Goal: Information Seeking & Learning: Check status

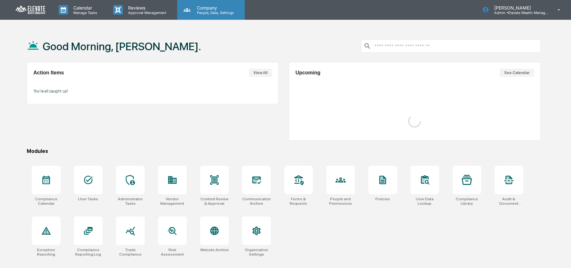
click at [197, 5] on p "Company" at bounding box center [214, 7] width 45 height 5
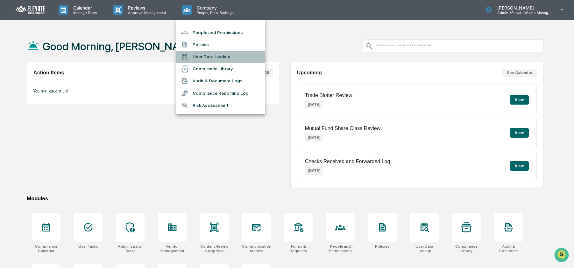
click at [218, 55] on li "User Data Lookup" at bounding box center [220, 57] width 89 height 12
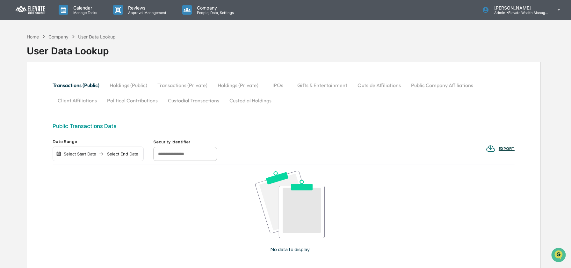
click at [186, 105] on button "Custodial Transactions" at bounding box center [193, 100] width 61 height 15
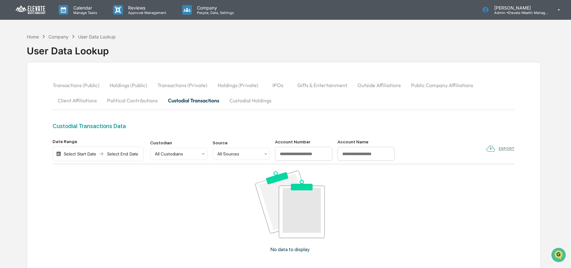
click at [232, 96] on button "Custodial Holdings" at bounding box center [250, 100] width 52 height 15
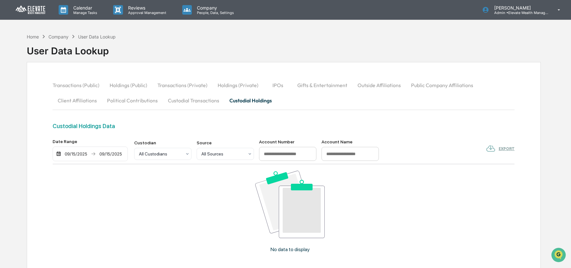
click at [64, 158] on div "09/15/2025 09/15/2025" at bounding box center [90, 154] width 75 height 15
click at [75, 156] on div "09/15/2025" at bounding box center [75, 154] width 27 height 5
click at [74, 219] on button "14" at bounding box center [75, 217] width 11 height 11
click at [205, 98] on button "Custodial Transactions" at bounding box center [193, 100] width 61 height 15
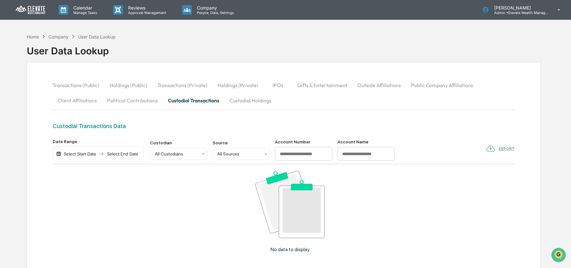
click at [88, 155] on div "Select Start Date" at bounding box center [79, 154] width 35 height 5
click at [87, 188] on div "1 2 3 4 5 6" at bounding box center [114, 193] width 102 height 11
click at [87, 191] on button "1" at bounding box center [87, 193] width 11 height 11
click at [118, 156] on div "Select End Date" at bounding box center [114, 154] width 35 height 5
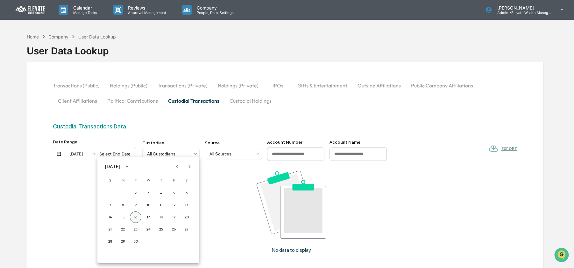
click at [136, 219] on button "16" at bounding box center [135, 217] width 11 height 11
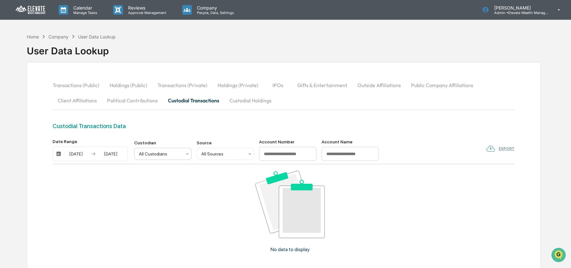
click at [156, 153] on div at bounding box center [160, 154] width 43 height 6
click at [151, 154] on div at bounding box center [160, 154] width 43 height 6
click at [231, 102] on button "Custodial Holdings" at bounding box center [250, 100] width 52 height 15
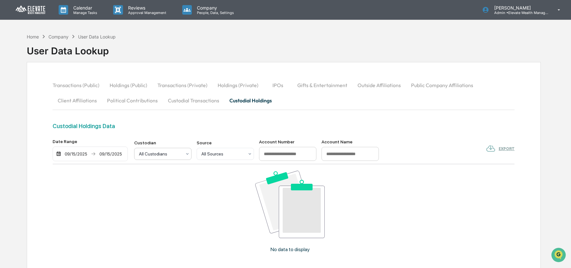
click at [163, 155] on div at bounding box center [160, 154] width 43 height 6
click at [154, 187] on div "Morningstar" at bounding box center [162, 182] width 57 height 13
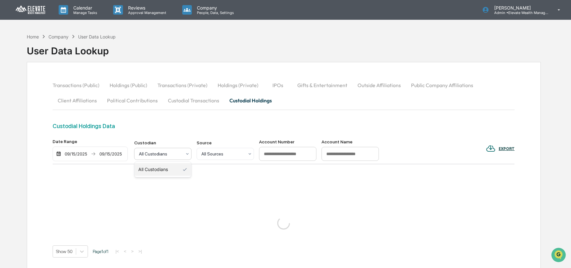
click at [181, 158] on div "All Custodians" at bounding box center [160, 154] width 49 height 9
click at [204, 127] on div "Custodial Holdings Data" at bounding box center [284, 126] width 462 height 7
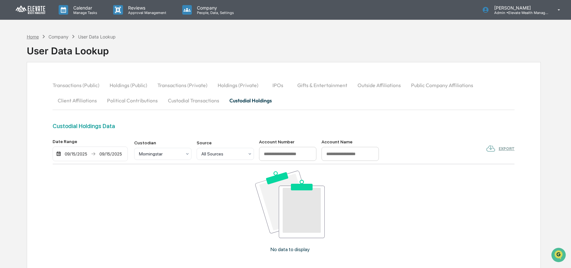
click at [32, 37] on div "Home" at bounding box center [33, 36] width 12 height 5
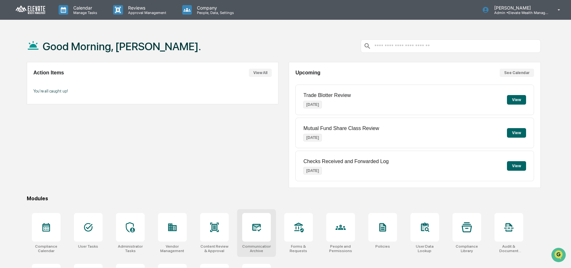
click at [266, 231] on div at bounding box center [256, 227] width 29 height 29
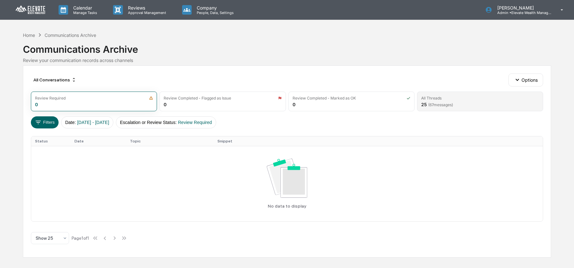
click at [439, 106] on span "( 67 messages)" at bounding box center [440, 105] width 25 height 5
